Goal: Information Seeking & Learning: Learn about a topic

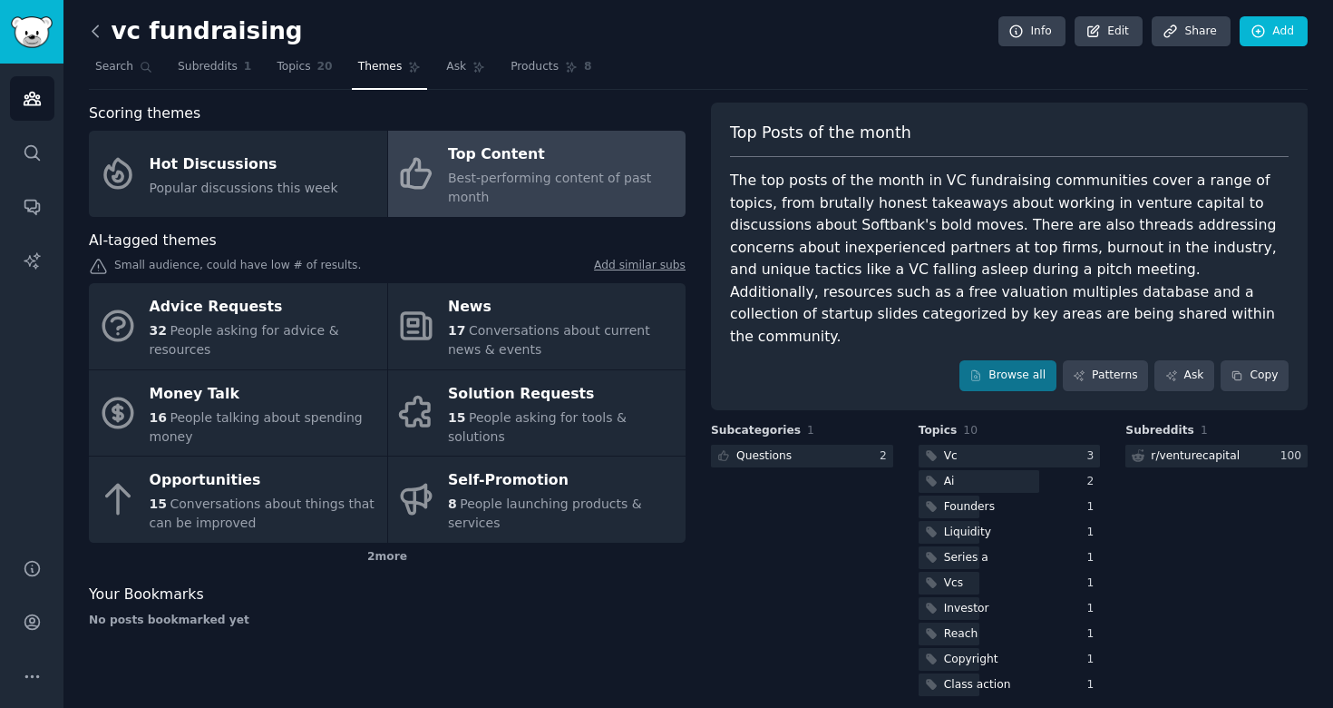
click at [93, 34] on icon at bounding box center [95, 31] width 19 height 19
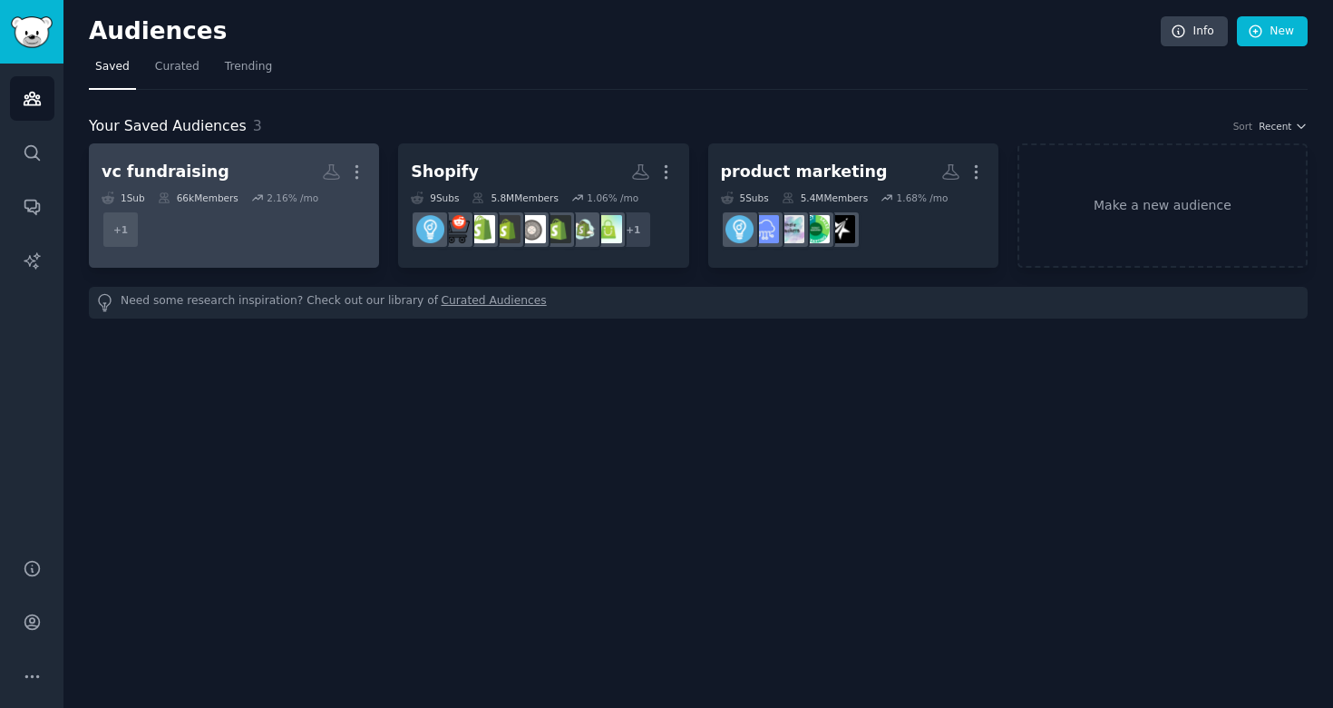
click at [242, 179] on h2 "vc fundraising More" at bounding box center [234, 172] width 265 height 32
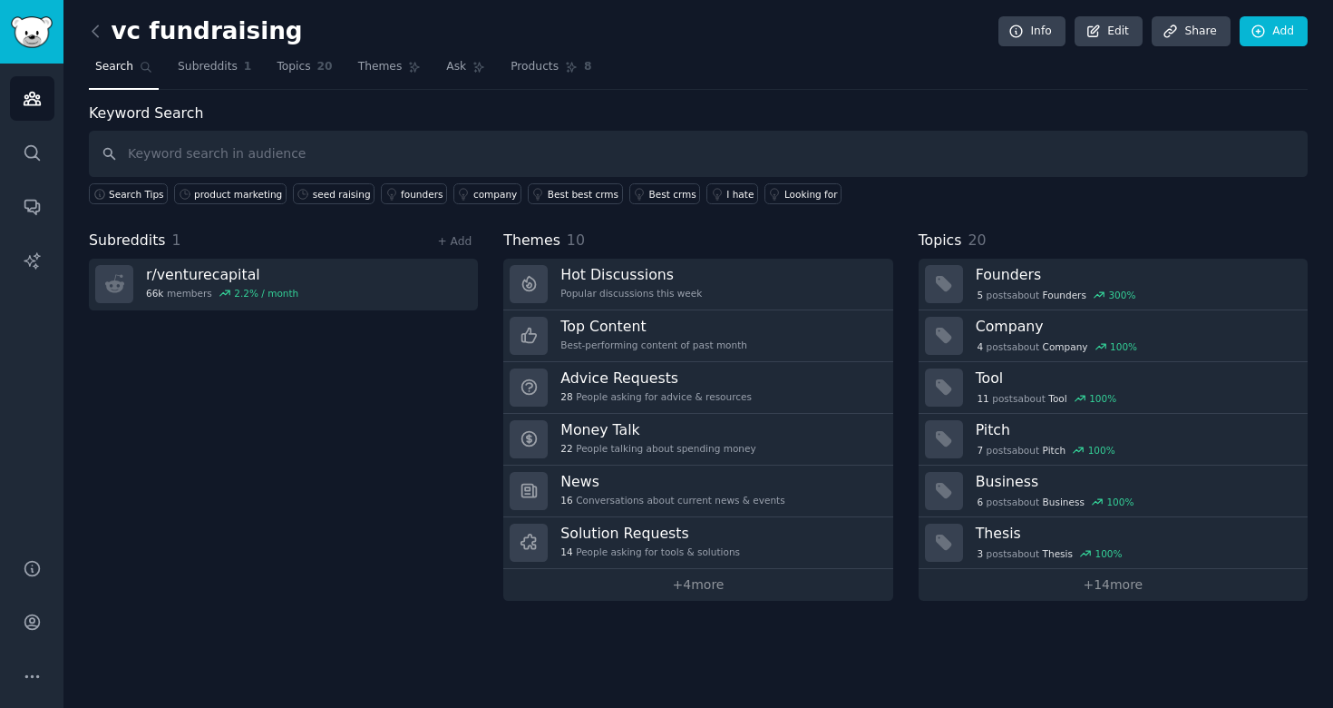
click at [295, 157] on input "text" at bounding box center [698, 154] width 1219 height 46
type input "vc funding"
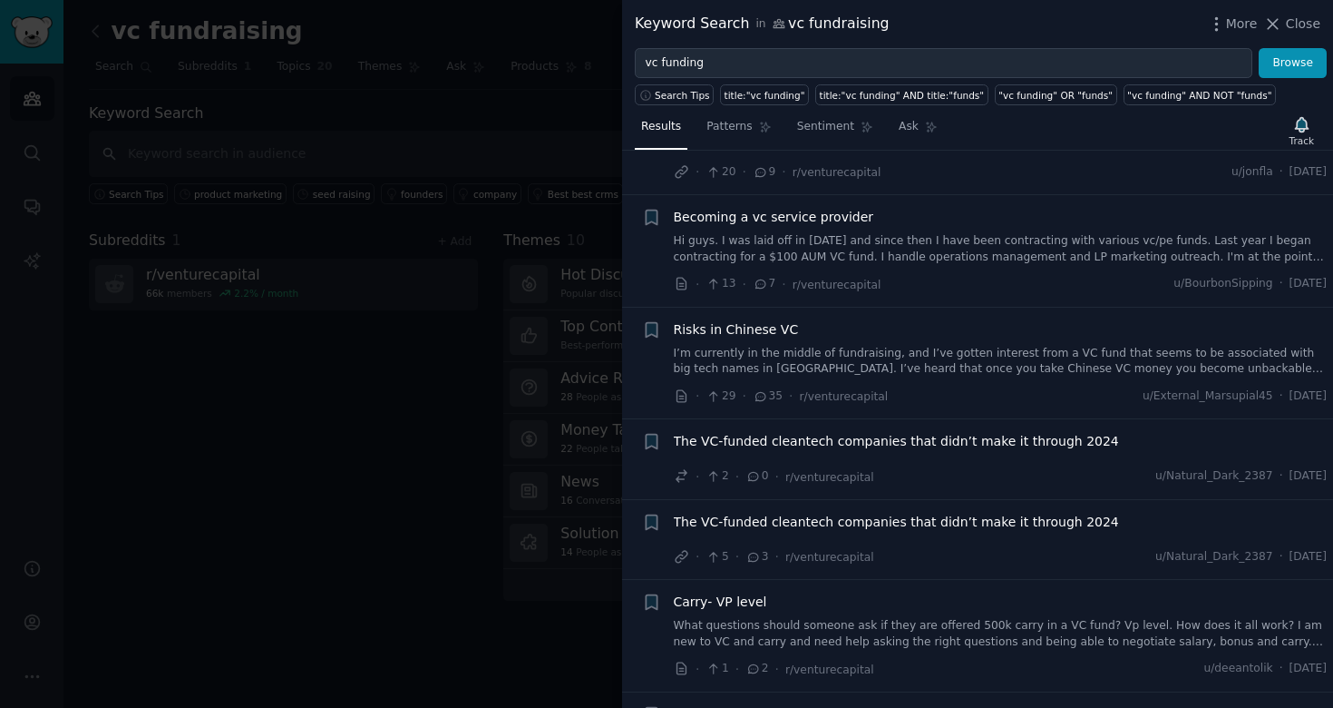
scroll to position [610, 0]
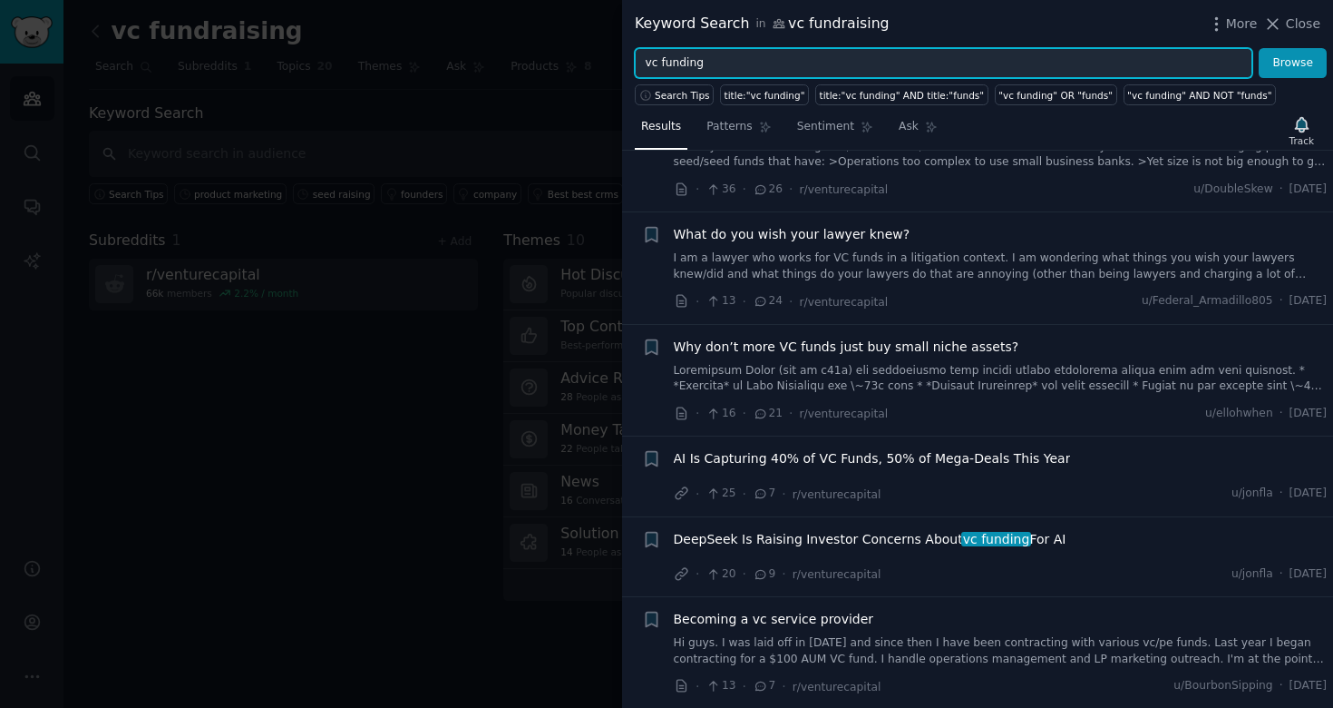
click at [687, 58] on input "vc funding" at bounding box center [944, 63] width 618 height 31
type input "fund raising"
click at [1259, 48] on button "Browse" at bounding box center [1293, 63] width 68 height 31
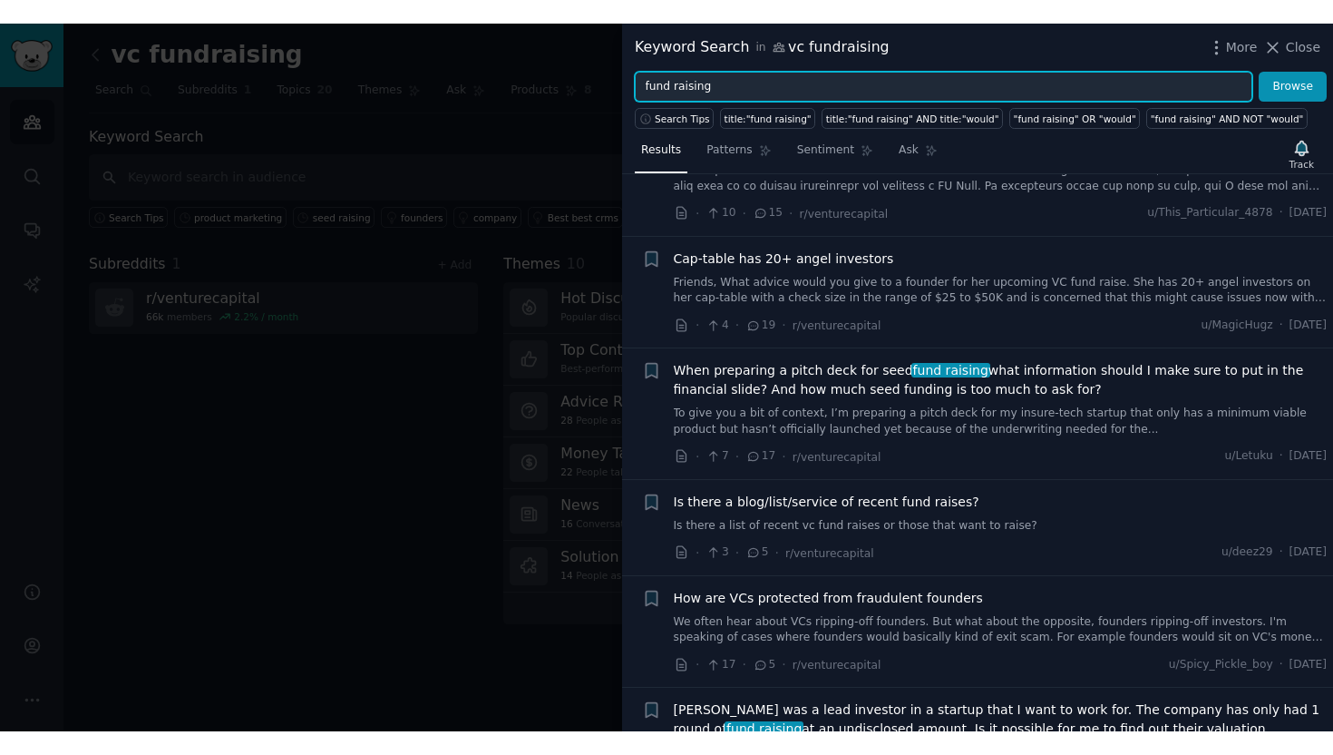
scroll to position [0, 0]
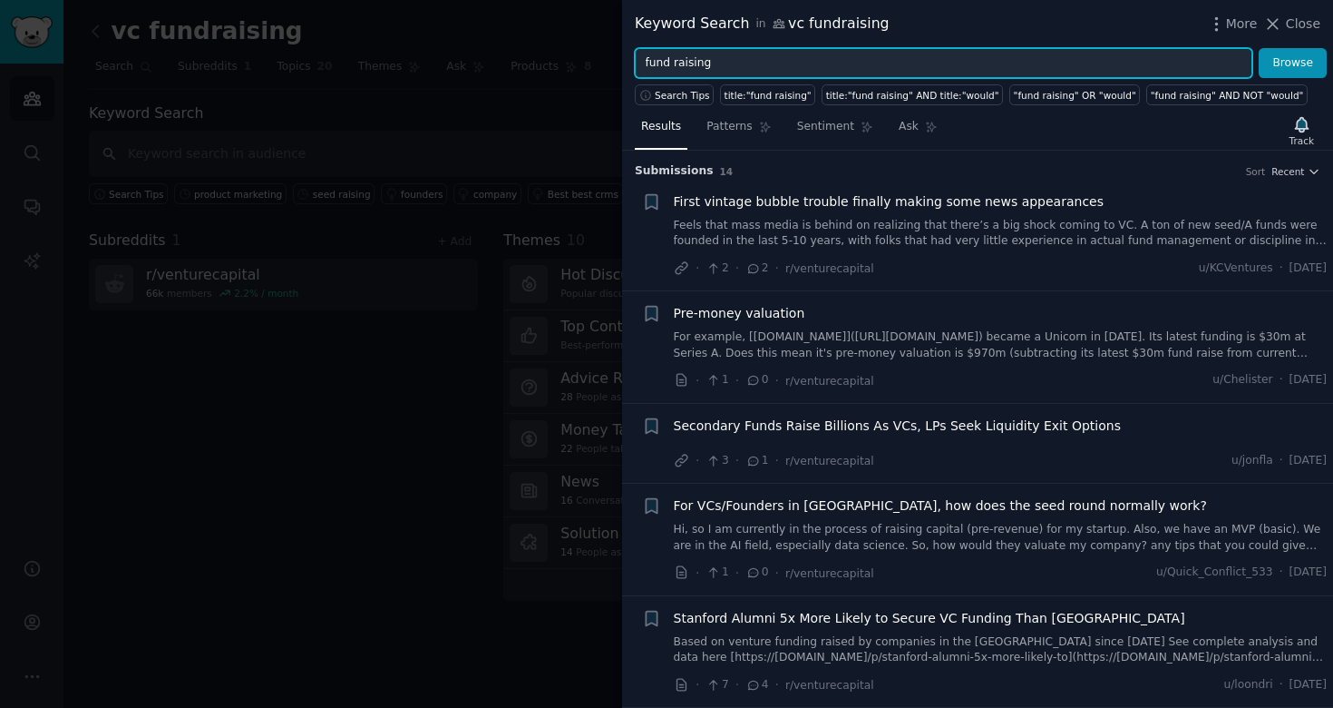
click at [690, 59] on input "fund raising" at bounding box center [944, 63] width 618 height 31
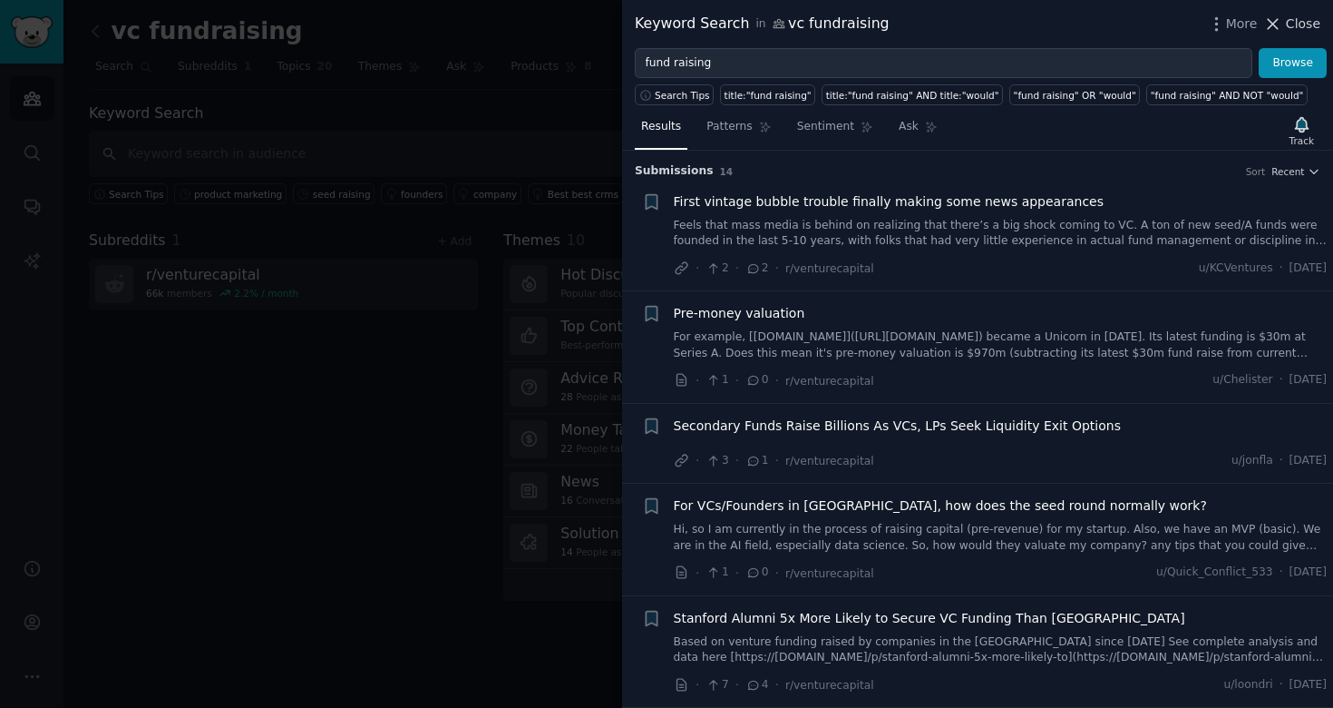
click at [1282, 26] on icon at bounding box center [1273, 24] width 19 height 19
